Goal: Task Accomplishment & Management: Complete application form

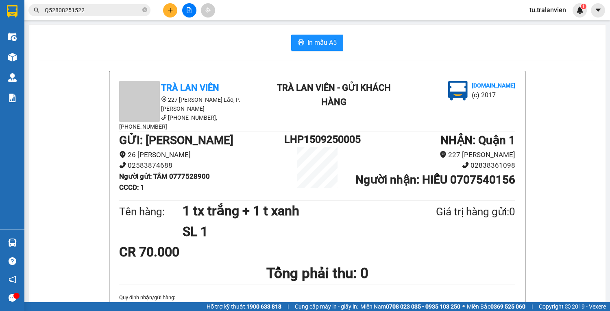
click at [79, 17] on div "Kết quả tìm kiếm ( 1 ) Bộ lọc Mã ĐH Trạng thái Món hàng Thu hộ Tổng cước Chưa c…" at bounding box center [79, 10] width 159 height 14
click at [76, 13] on input "Q52808251522" at bounding box center [93, 10] width 96 height 9
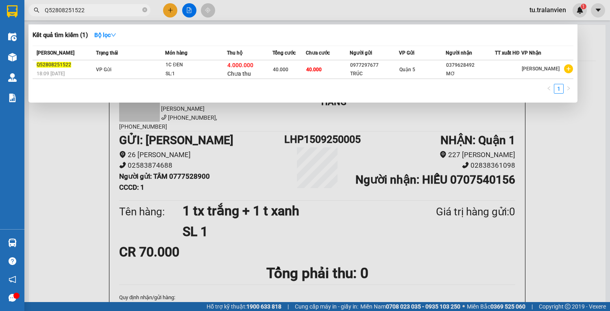
click at [76, 13] on input "Q52808251522" at bounding box center [93, 10] width 96 height 9
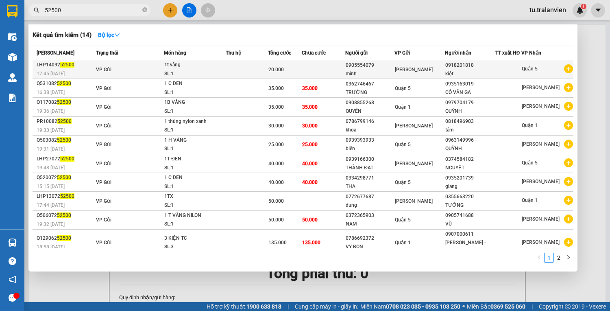
type input "52500"
click at [158, 68] on td "VP Gửi" at bounding box center [129, 69] width 70 height 19
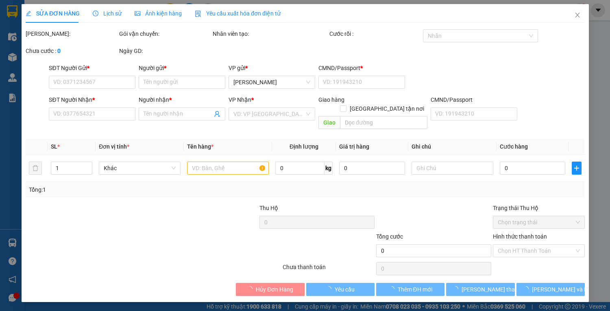
type input "0905554079"
type input "minh"
type input "1"
type input "0918201818"
type input "kiệt"
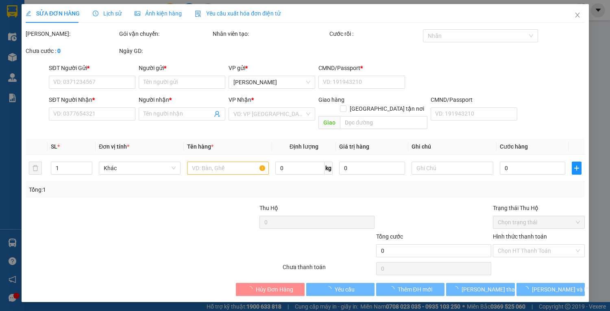
type input "20.000"
